Goal: Find specific page/section: Locate item on page

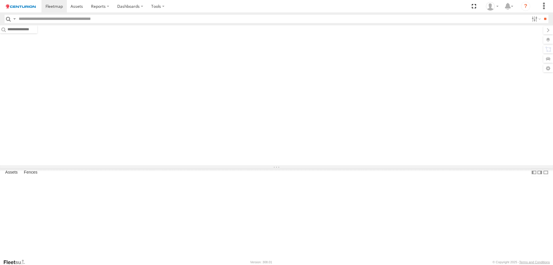
click at [70, 16] on input "text" at bounding box center [272, 19] width 512 height 8
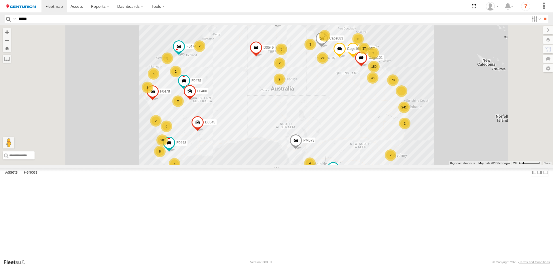
type input "*****"
click at [541, 15] on input "**" at bounding box center [544, 19] width 7 height 8
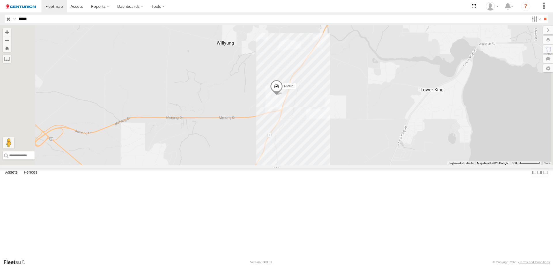
click at [0, 0] on span at bounding box center [0, 0] width 0 height 0
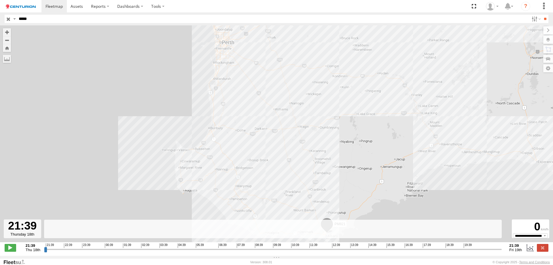
click at [303, 252] on input "range" at bounding box center [273, 248] width 458 height 5
click at [311, 251] on input "range" at bounding box center [273, 248] width 458 height 5
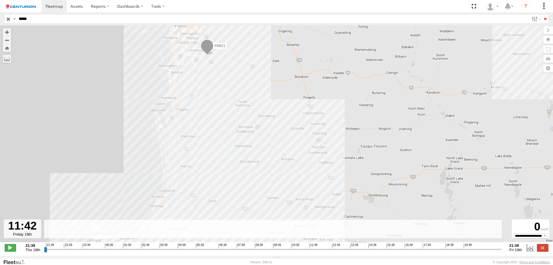
drag, startPoint x: 204, startPoint y: 72, endPoint x: 203, endPoint y: 156, distance: 83.8
click at [203, 155] on div "PM821" at bounding box center [276, 136] width 553 height 223
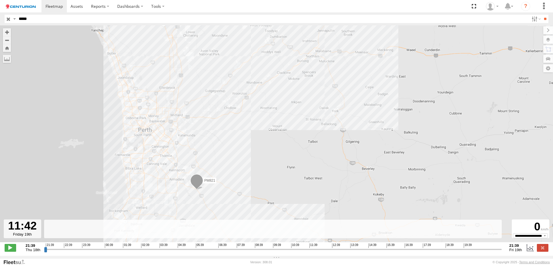
click at [322, 251] on input "range" at bounding box center [273, 248] width 458 height 5
click at [335, 252] on input "range" at bounding box center [273, 248] width 458 height 5
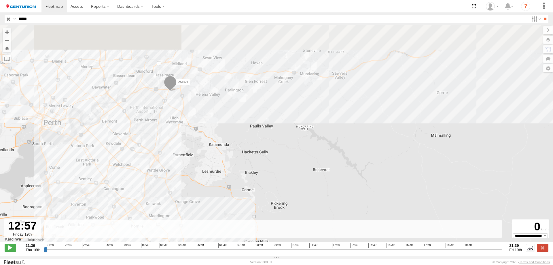
drag, startPoint x: 172, startPoint y: 84, endPoint x: 197, endPoint y: 172, distance: 91.6
click at [196, 171] on div "PM821" at bounding box center [276, 136] width 553 height 223
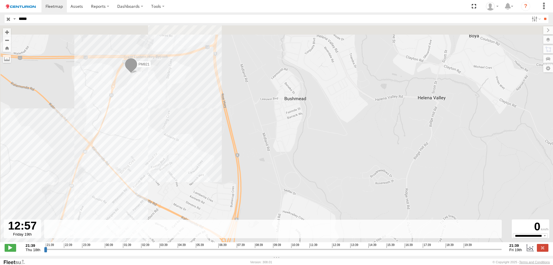
drag, startPoint x: 146, startPoint y: 103, endPoint x: 192, endPoint y: 157, distance: 70.7
click at [192, 157] on div "PM821" at bounding box center [276, 136] width 553 height 223
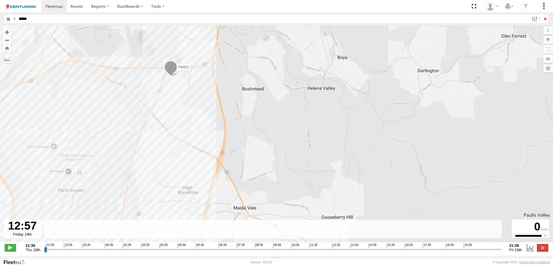
drag, startPoint x: 157, startPoint y: 158, endPoint x: 181, endPoint y: 107, distance: 57.4
click at [181, 107] on div "PM821" at bounding box center [276, 136] width 553 height 223
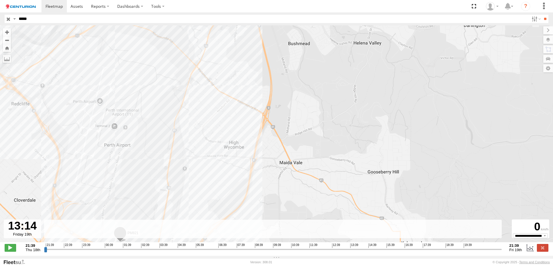
click at [341, 251] on input "range" at bounding box center [273, 248] width 458 height 5
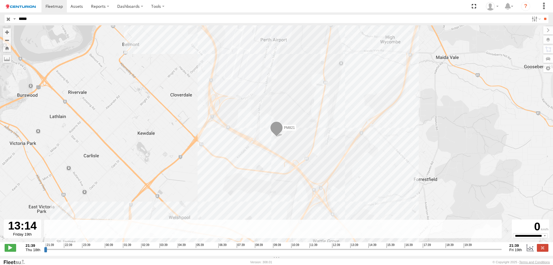
click at [344, 252] on input "range" at bounding box center [273, 248] width 458 height 5
click at [346, 252] on input "range" at bounding box center [273, 248] width 458 height 5
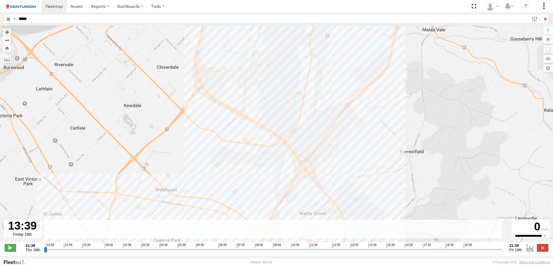
click at [348, 251] on input "range" at bounding box center [273, 248] width 458 height 5
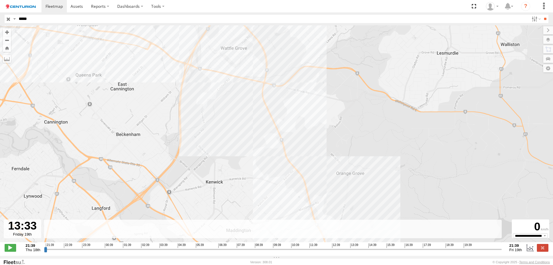
type input "**********"
click at [346, 251] on input "range" at bounding box center [273, 248] width 458 height 5
